Goal: Task Accomplishment & Management: Use online tool/utility

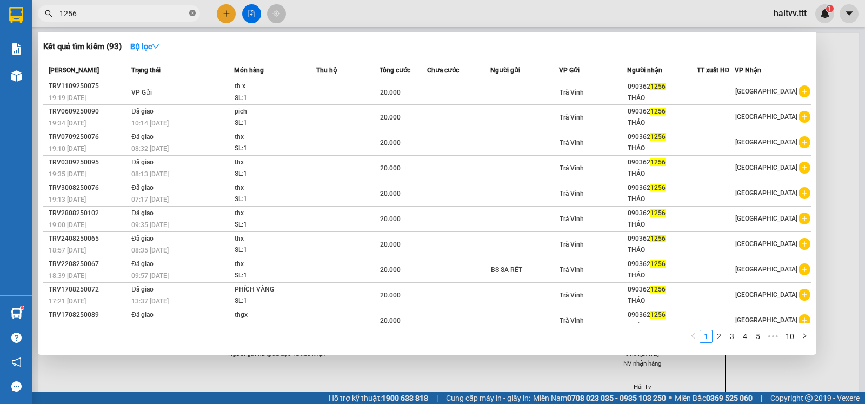
click at [194, 14] on icon "close-circle" at bounding box center [192, 13] width 6 height 6
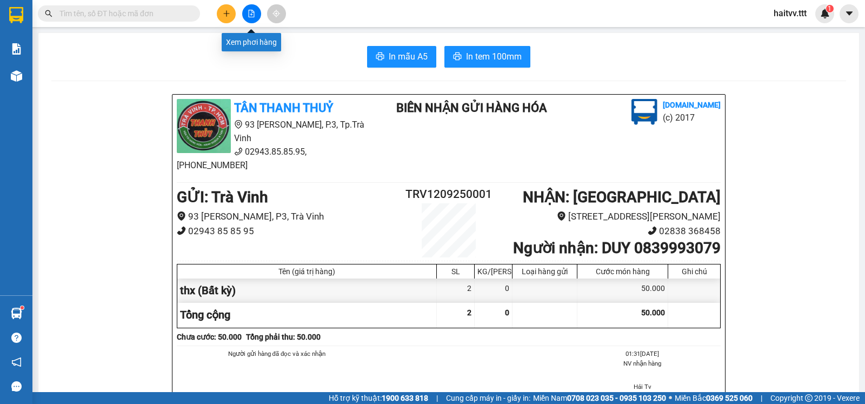
click at [249, 17] on icon "file-add" at bounding box center [252, 14] width 6 height 8
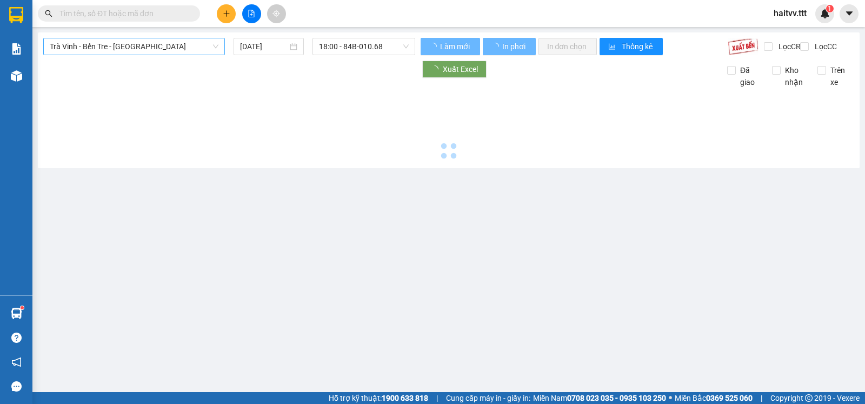
click at [116, 43] on span "Trà Vinh - Bến Tre - [GEOGRAPHIC_DATA]" at bounding box center [134, 46] width 169 height 16
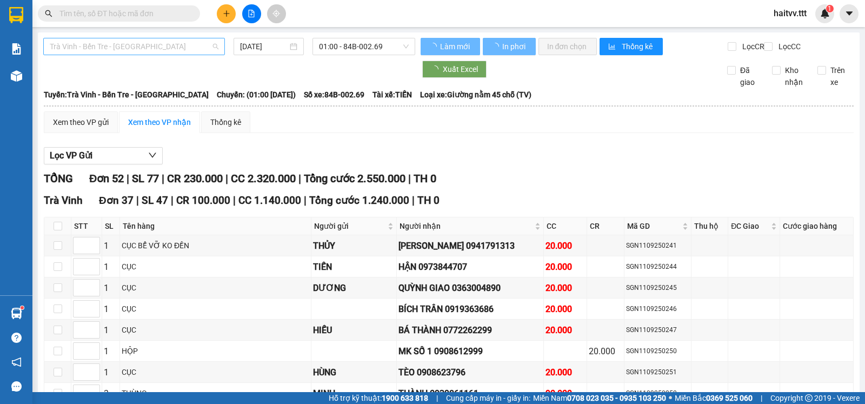
type input "[DATE]"
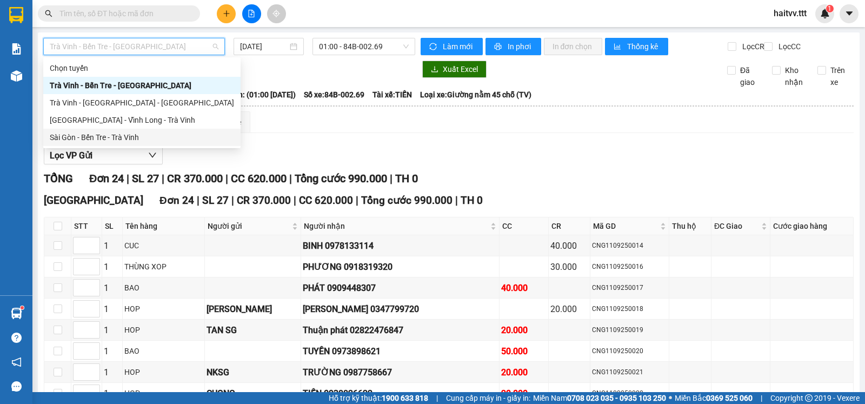
click at [90, 133] on div "Sài Gòn - Bến Tre - Trà Vinh" at bounding box center [142, 137] width 184 height 12
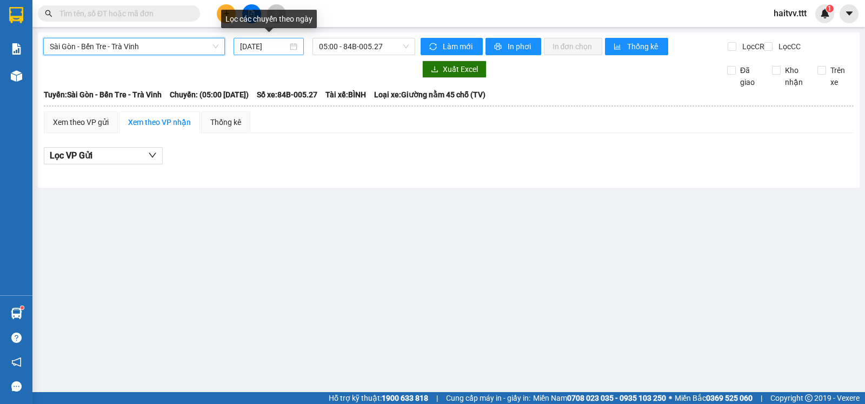
click at [269, 47] on input "[DATE]" at bounding box center [264, 47] width 48 height 12
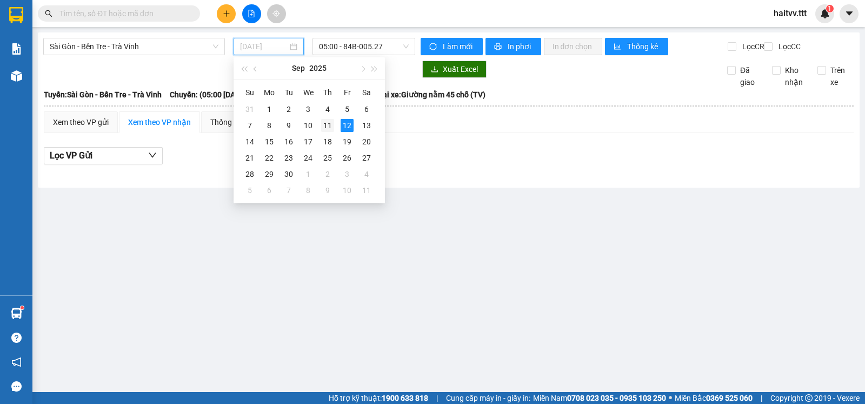
click at [328, 128] on div "11" at bounding box center [327, 125] width 13 height 13
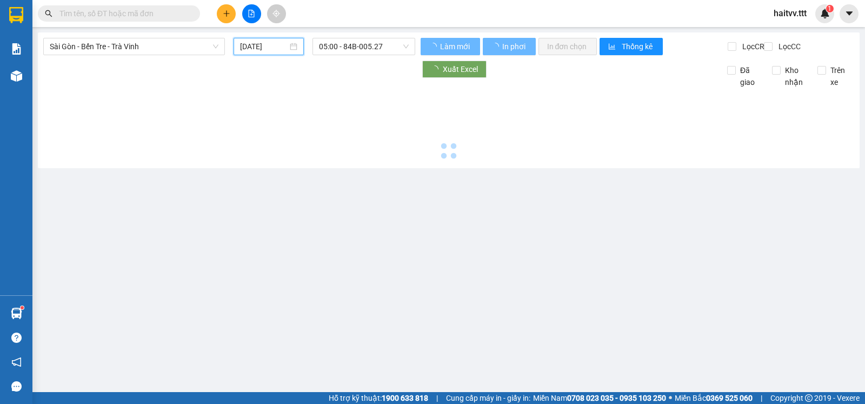
type input "[DATE]"
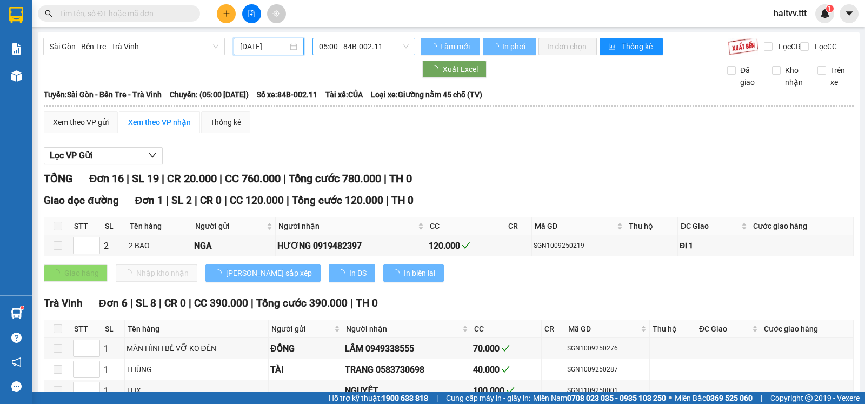
click at [359, 50] on span "05:00 - 84B-002.11" at bounding box center [363, 46] width 89 height 16
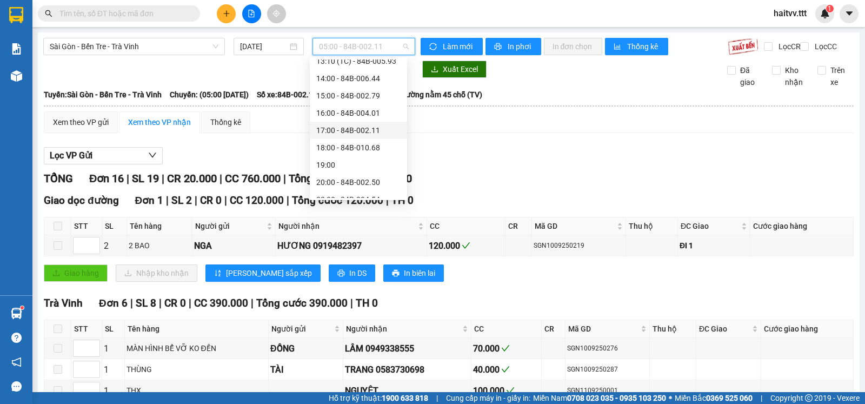
scroll to position [208, 0]
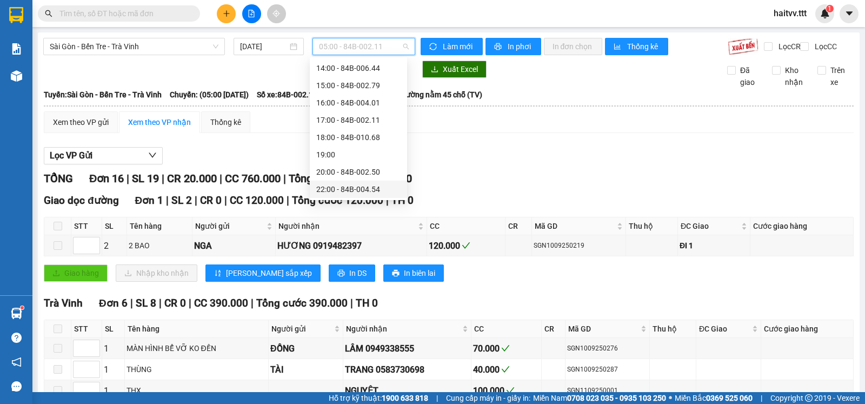
click at [356, 188] on div "22:00 - 84B-004.54" at bounding box center [358, 189] width 84 height 12
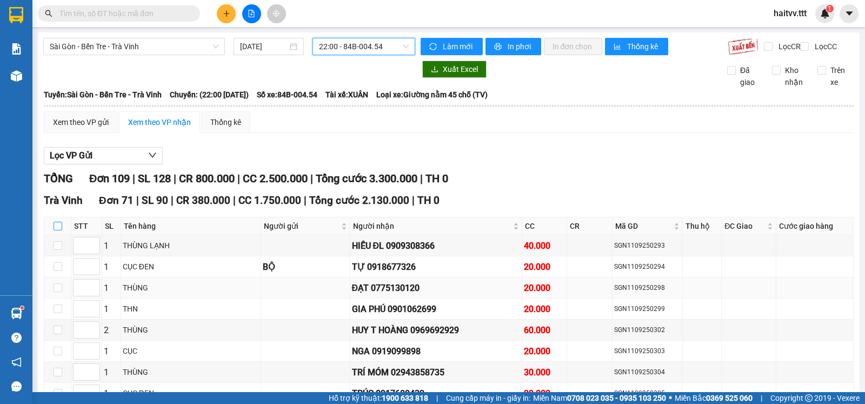
click at [57, 230] on input "checkbox" at bounding box center [58, 226] width 9 height 9
checkbox input "true"
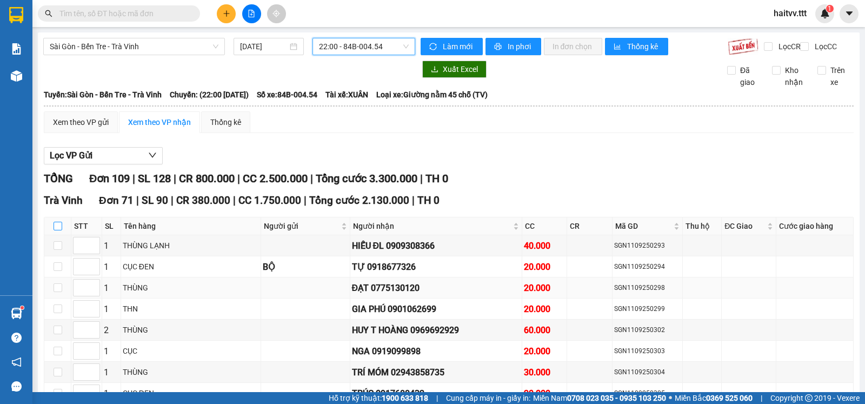
checkbox input "true"
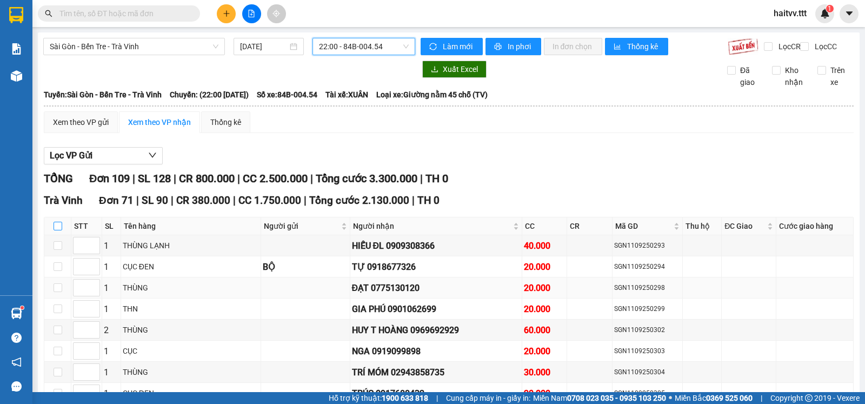
checkbox input "true"
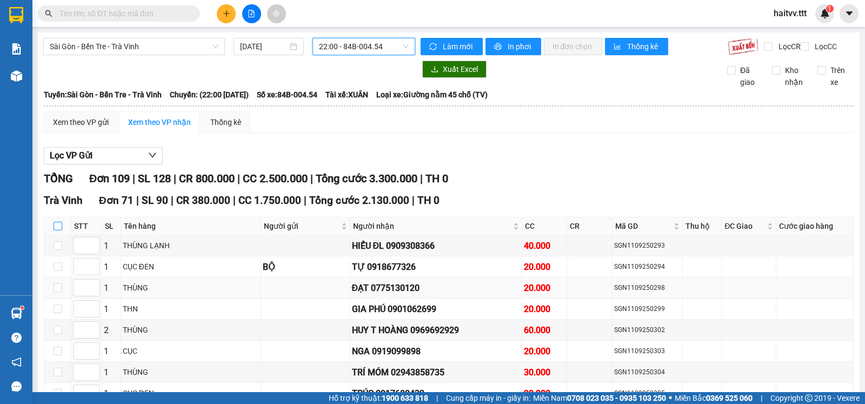
checkbox input "true"
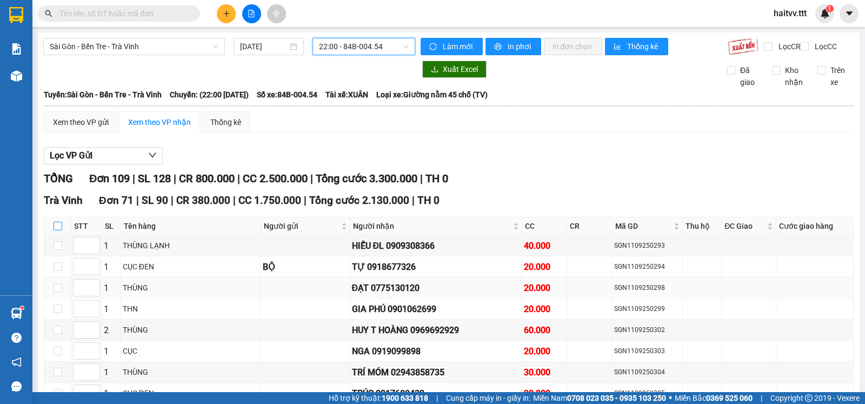
checkbox input "true"
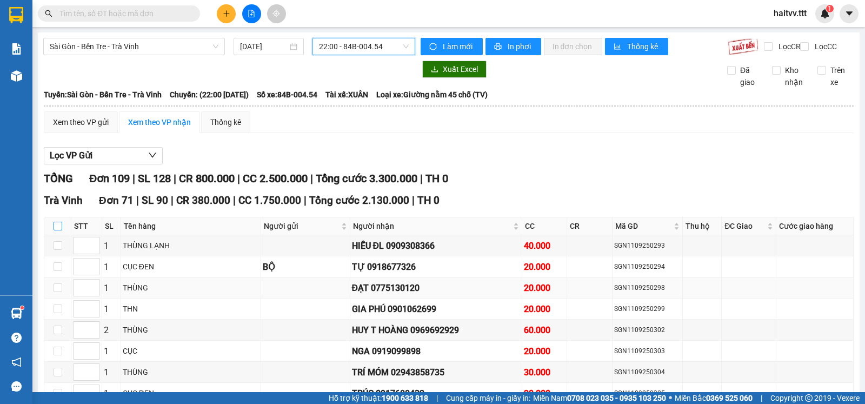
checkbox input "true"
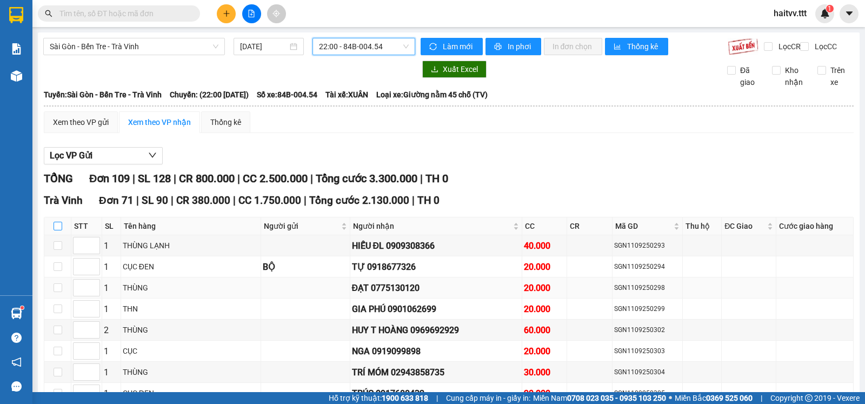
checkbox input "true"
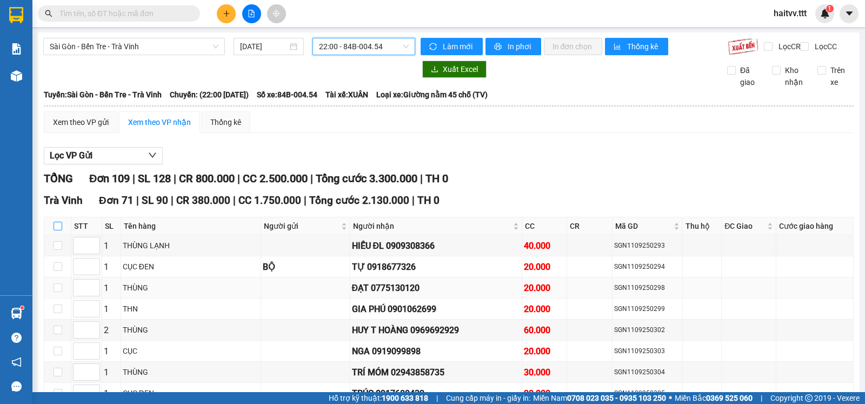
checkbox input "true"
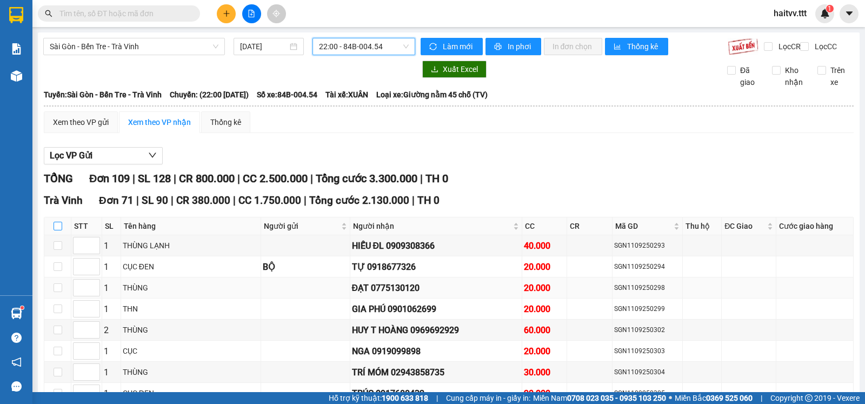
checkbox input "true"
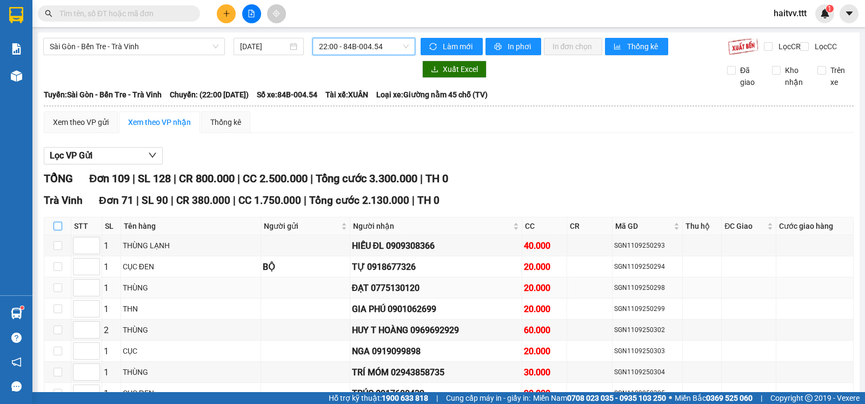
checkbox input "true"
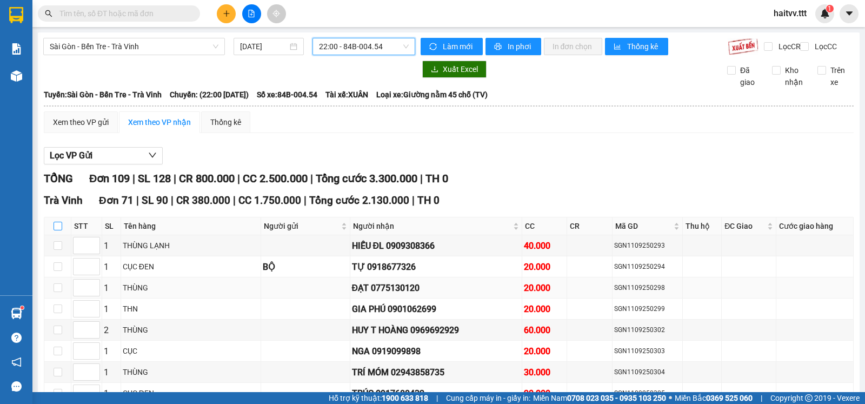
checkbox input "true"
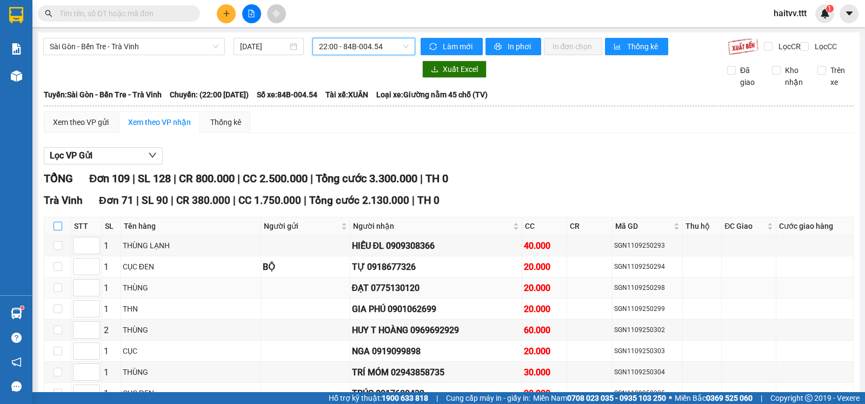
checkbox input "true"
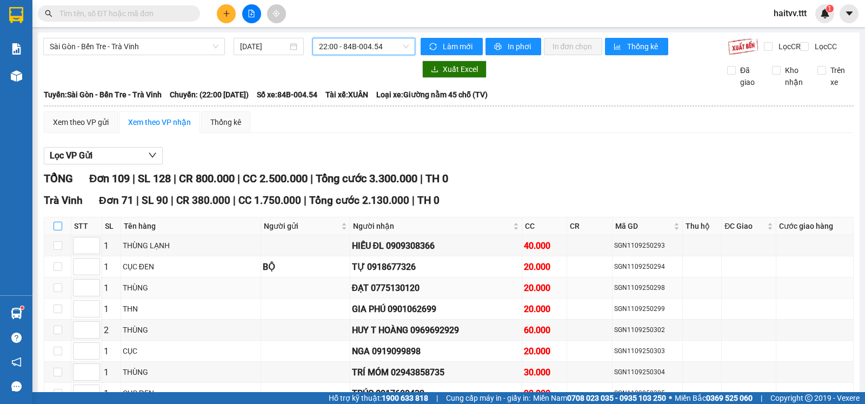
checkbox input "true"
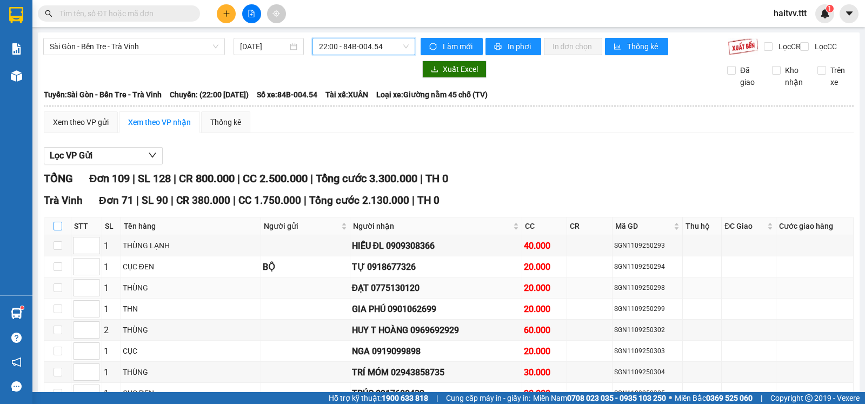
checkbox input "true"
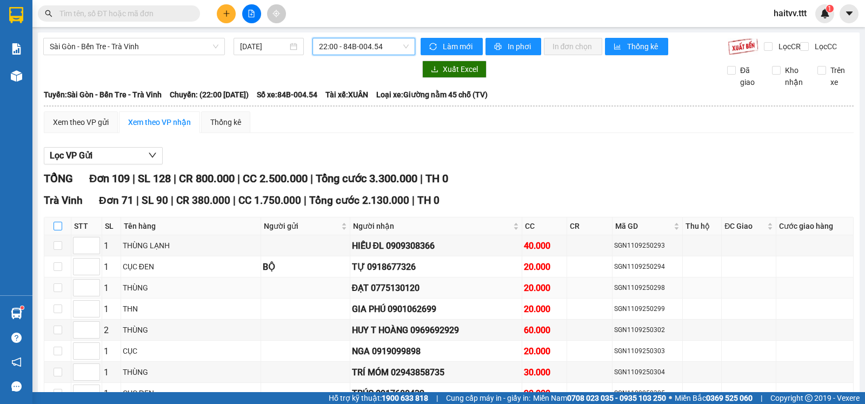
checkbox input "true"
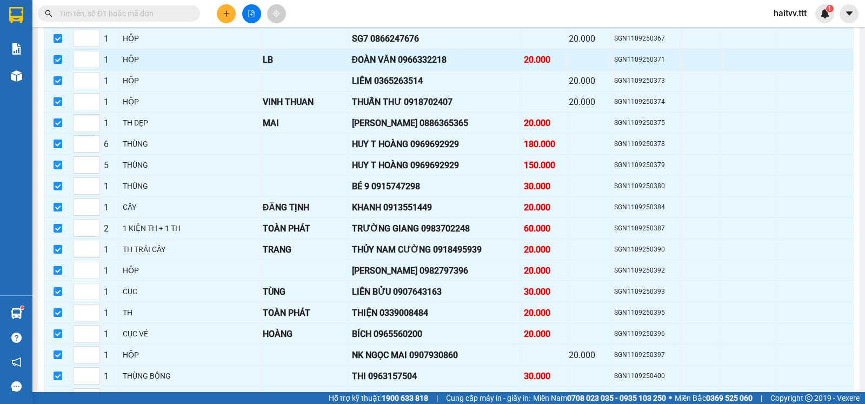
scroll to position [1442, 0]
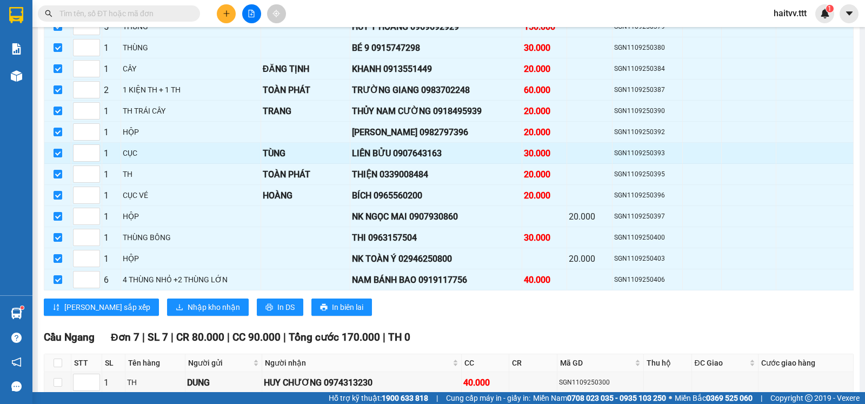
click at [55, 157] on input "checkbox" at bounding box center [58, 153] width 9 height 9
checkbox input "false"
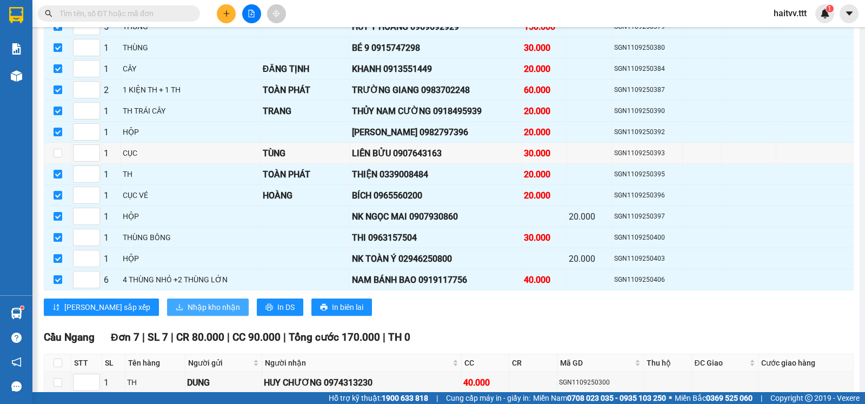
click at [188, 312] on span "Nhập kho nhận" at bounding box center [214, 307] width 52 height 12
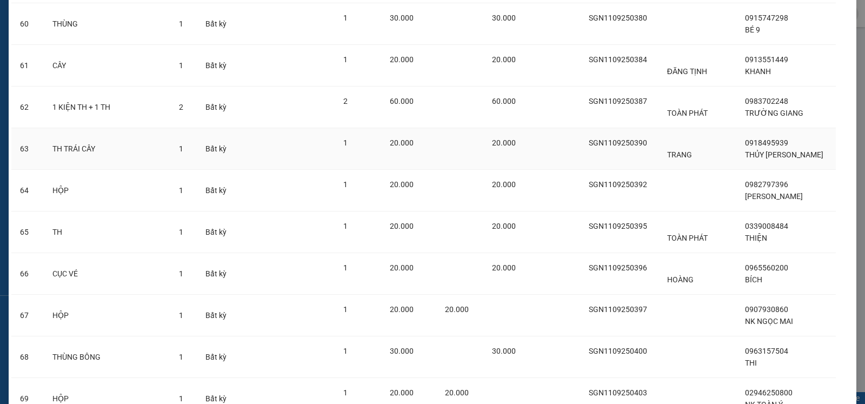
scroll to position [2681, 0]
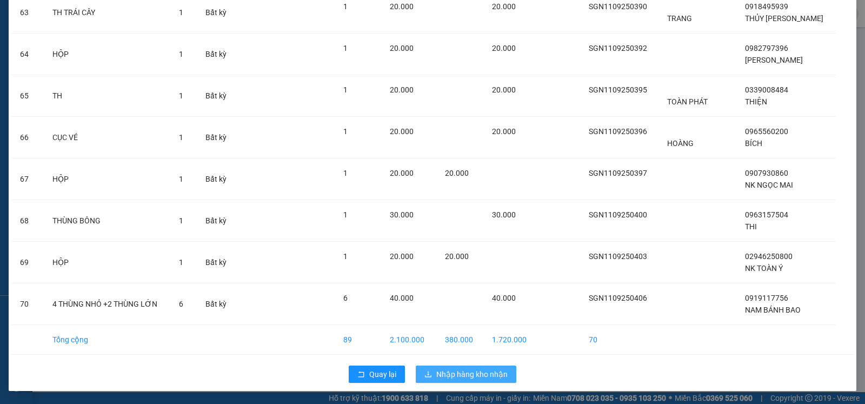
click at [447, 377] on span "Nhập hàng kho nhận" at bounding box center [471, 374] width 71 height 12
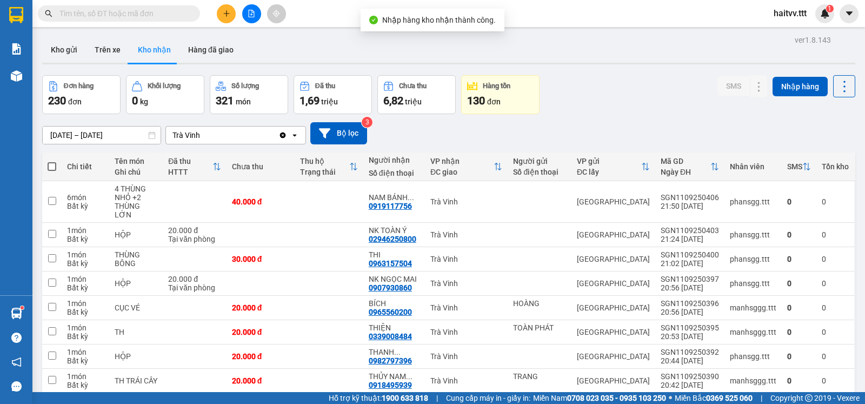
click at [170, 14] on input "text" at bounding box center [123, 14] width 128 height 12
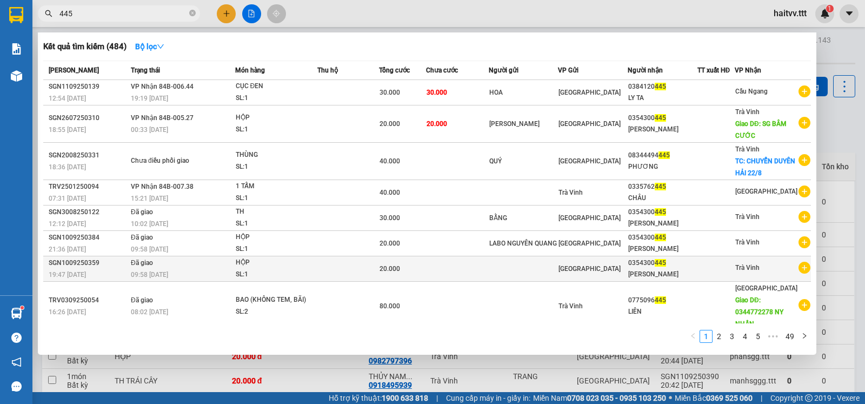
scroll to position [58, 0]
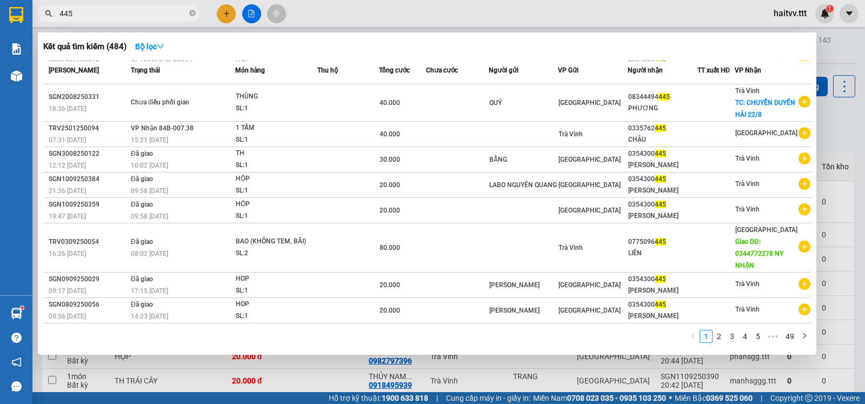
type input "445"
click at [850, 275] on div at bounding box center [432, 202] width 865 height 404
